Goal: Task Accomplishment & Management: Manage account settings

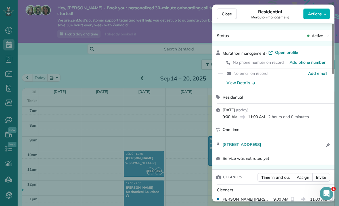
click at [287, 16] on span "Marathon management" at bounding box center [269, 17] width 37 height 5
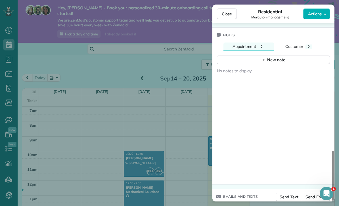
scroll to position [18, 0]
click at [294, 198] on span "Send Text" at bounding box center [289, 197] width 19 height 6
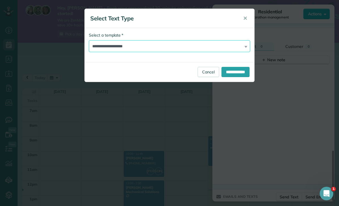
click at [244, 47] on select "**********" at bounding box center [169, 46] width 161 height 12
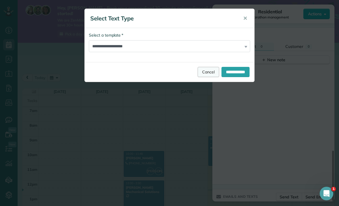
click at [204, 73] on link "Cancel" at bounding box center [209, 72] width 22 height 10
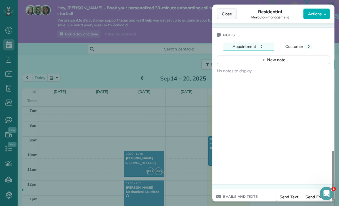
click at [227, 16] on span "Close" at bounding box center [227, 14] width 10 height 6
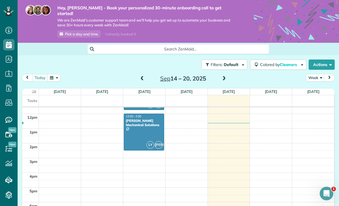
scroll to position [178, 0]
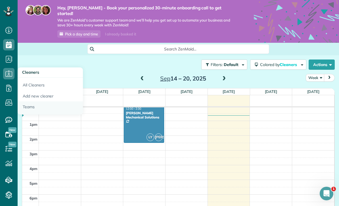
click at [29, 102] on link "Teams" at bounding box center [50, 108] width 65 height 13
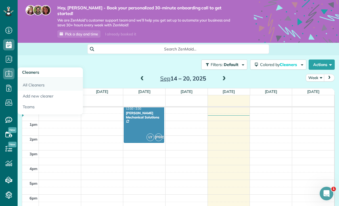
click at [32, 78] on link "All Cleaners" at bounding box center [50, 84] width 65 height 13
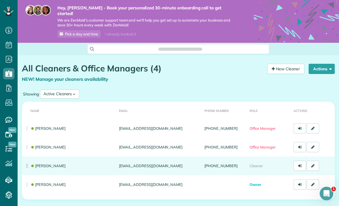
click at [47, 164] on link "[PERSON_NAME]" at bounding box center [47, 166] width 35 height 5
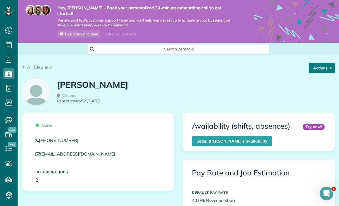
click at [327, 66] on span "button" at bounding box center [329, 68] width 4 height 4
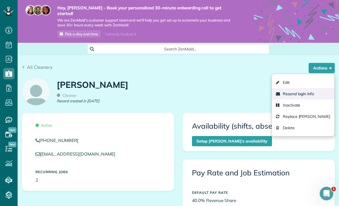
click at [316, 88] on link "Resend login info" at bounding box center [303, 93] width 63 height 11
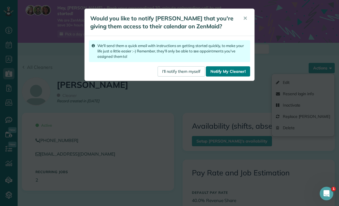
click at [236, 73] on link "Notify My Cleaner!" at bounding box center [228, 71] width 44 height 10
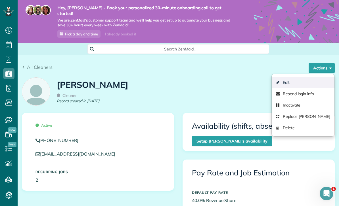
click at [294, 77] on link "Edit" at bounding box center [303, 82] width 63 height 11
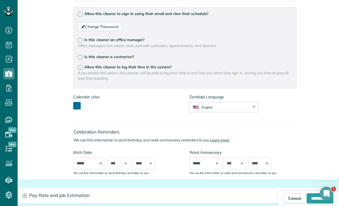
scroll to position [150, 0]
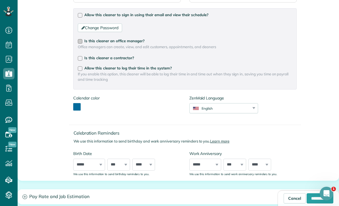
click at [83, 39] on label "Is this cleaner an office manager?" at bounding box center [185, 41] width 214 height 4
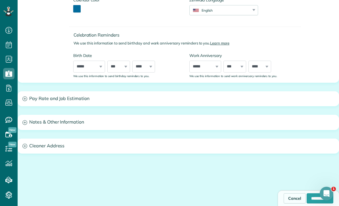
scroll to position [248, 0]
click at [311, 199] on input "**********" at bounding box center [320, 199] width 27 height 10
type input "**********"
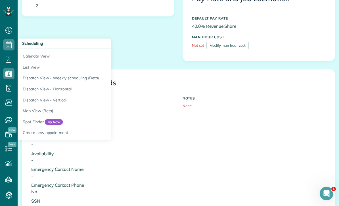
scroll to position [174, 0]
click at [31, 78] on link "Dispatch View - Weekly scheduling (Beta)" at bounding box center [89, 78] width 142 height 11
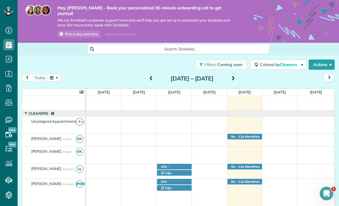
scroll to position [9, 0]
click at [80, 118] on span "!" at bounding box center [80, 122] width 8 height 8
click at [40, 119] on span "Unassigned Appointments" at bounding box center [53, 121] width 47 height 5
click at [201, 134] on div "9a - 11a Marathon management 6 Ivy Drive - Little Rock, AR, 72209" at bounding box center [210, 139] width 248 height 10
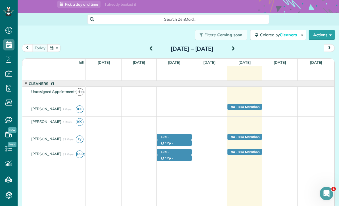
scroll to position [30, 0]
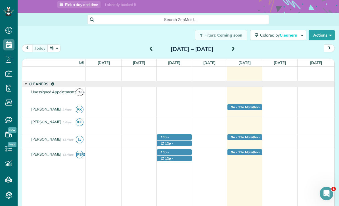
click at [63, 107] on span "[PERSON_NAME]" at bounding box center [46, 109] width 33 height 5
click at [76, 107] on div "KK" at bounding box center [80, 110] width 8 height 8
click at [78, 106] on span "KK" at bounding box center [80, 110] width 8 height 8
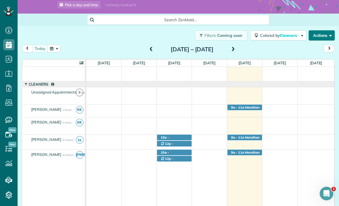
click at [326, 30] on button "Actions" at bounding box center [322, 35] width 26 height 10
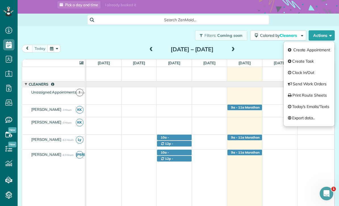
click at [97, 33] on div "Filters: Coming soon Colored by Cleaners Color by Cleaner Color by Team Color b…" at bounding box center [178, 35] width 321 height 19
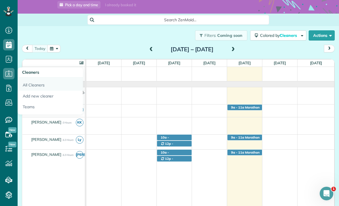
click at [41, 89] on link "All Cleaners" at bounding box center [50, 84] width 65 height 13
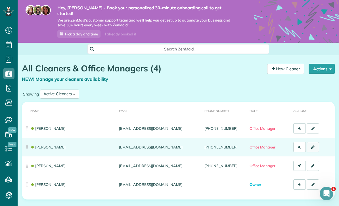
click at [313, 145] on link at bounding box center [313, 147] width 12 height 10
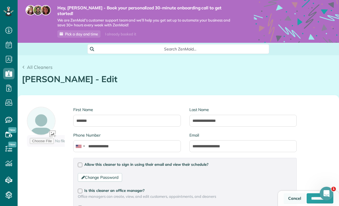
click at [286, 201] on link "Cancel" at bounding box center [295, 199] width 22 height 10
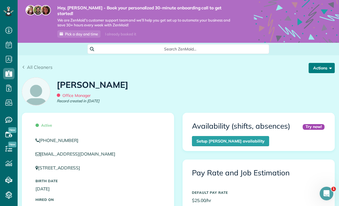
click at [326, 63] on button "Actions" at bounding box center [322, 68] width 26 height 10
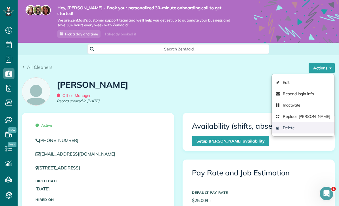
click at [272, 125] on link "Delete" at bounding box center [303, 127] width 63 height 11
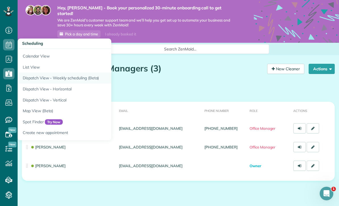
click at [35, 79] on link "Dispatch View - Weekly scheduling (Beta)" at bounding box center [89, 78] width 142 height 11
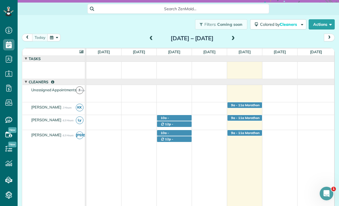
scroll to position [41, 0]
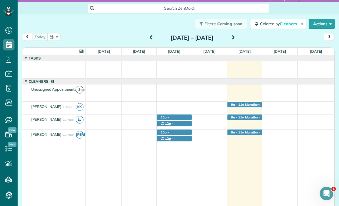
click at [47, 87] on span "Unassigned Appointments" at bounding box center [53, 89] width 47 height 5
click at [46, 104] on span "Kristyn Kennedy-Cummings" at bounding box center [46, 106] width 33 height 5
click at [60, 104] on span "Kristyn Kennedy-Cummings" at bounding box center [46, 106] width 33 height 5
click at [295, 21] on span "Cleaners" at bounding box center [289, 23] width 18 height 5
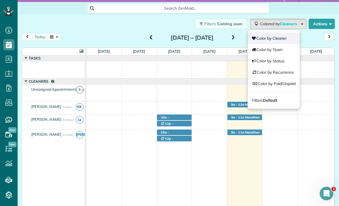
click at [284, 33] on link "Color by Cleaner" at bounding box center [274, 38] width 52 height 11
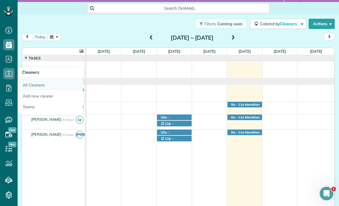
click at [31, 85] on link "All Cleaners" at bounding box center [50, 84] width 65 height 13
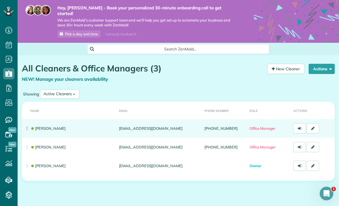
click at [53, 126] on link "[PERSON_NAME]" at bounding box center [47, 128] width 35 height 5
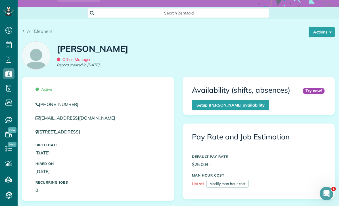
scroll to position [35, 0]
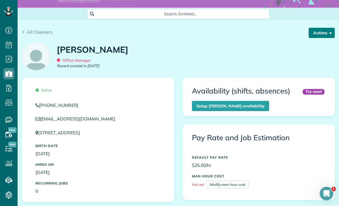
click at [325, 28] on button "Actions" at bounding box center [322, 33] width 26 height 10
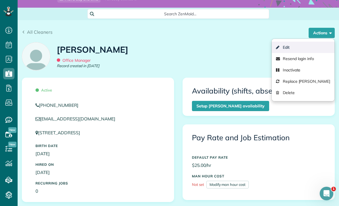
click at [272, 43] on link "Edit" at bounding box center [303, 47] width 63 height 11
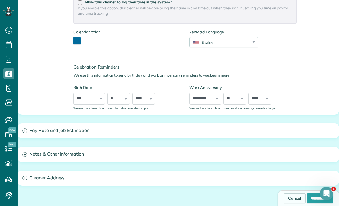
click at [74, 38] on button "toggle color picker dialog" at bounding box center [76, 40] width 7 height 7
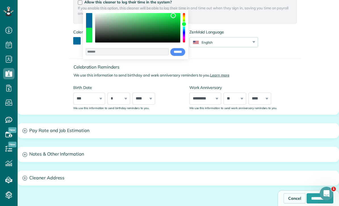
type input "*******"
click at [176, 53] on input "******" at bounding box center [177, 52] width 15 height 9
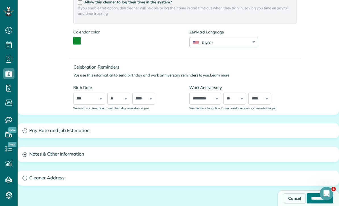
click at [311, 201] on input "**********" at bounding box center [320, 199] width 27 height 10
type input "**********"
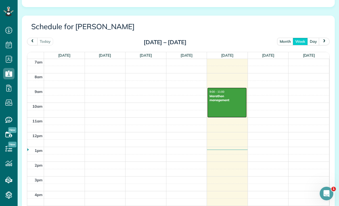
scroll to position [394, 0]
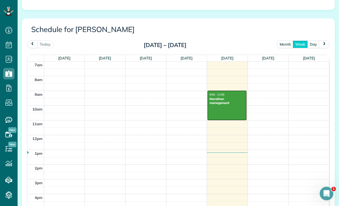
click at [225, 104] on div at bounding box center [227, 105] width 38 height 29
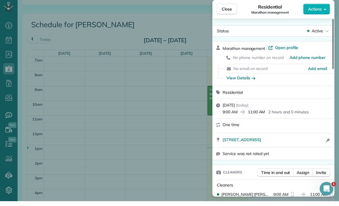
scroll to position [104, 0]
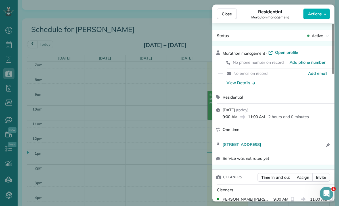
click at [311, 115] on div "9:00 AM 11:00 AM 2 hours and 0 minutes" at bounding box center [277, 116] width 108 height 7
click at [298, 118] on p "2 hours and 0 minutes" at bounding box center [288, 117] width 40 height 6
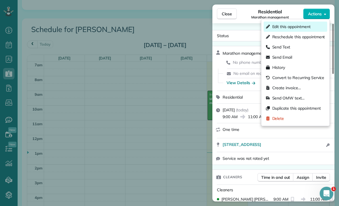
click at [310, 26] on span "Edit this appointment" at bounding box center [291, 27] width 38 height 6
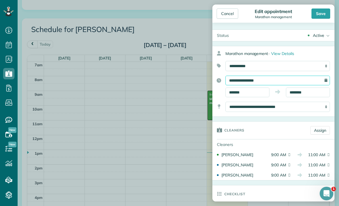
click at [277, 81] on input "**********" at bounding box center [277, 81] width 104 height 10
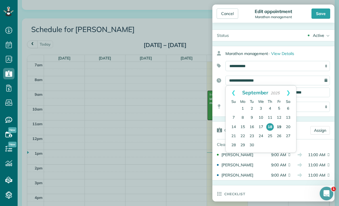
click at [281, 128] on link "19" at bounding box center [279, 127] width 9 height 9
type input "**********"
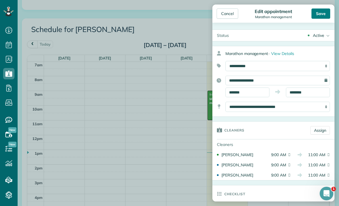
click at [325, 12] on div "Save" at bounding box center [320, 14] width 19 height 10
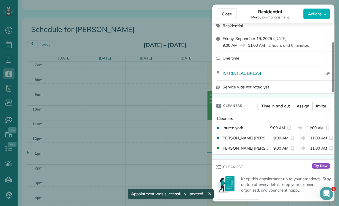
scroll to position [72, 0]
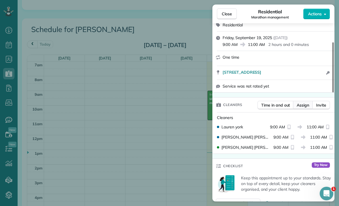
click at [303, 108] on button "Assign" at bounding box center [303, 105] width 20 height 9
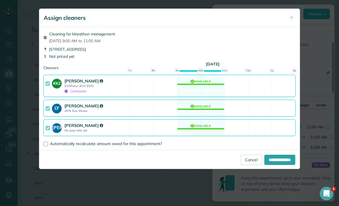
click at [46, 84] on div at bounding box center [48, 86] width 7 height 16
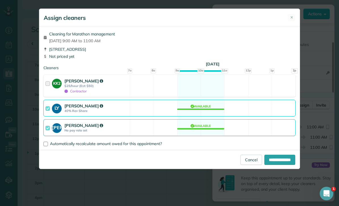
click at [49, 84] on div at bounding box center [48, 86] width 7 height 16
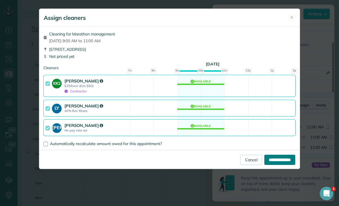
click at [284, 161] on input "**********" at bounding box center [279, 160] width 31 height 10
type input "**********"
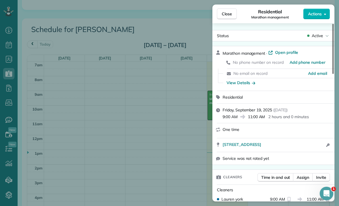
click at [132, 167] on div "Close Residential Marathon management Actions Status Active Marathon management…" at bounding box center [169, 103] width 339 height 206
